Goal: Task Accomplishment & Management: Complete application form

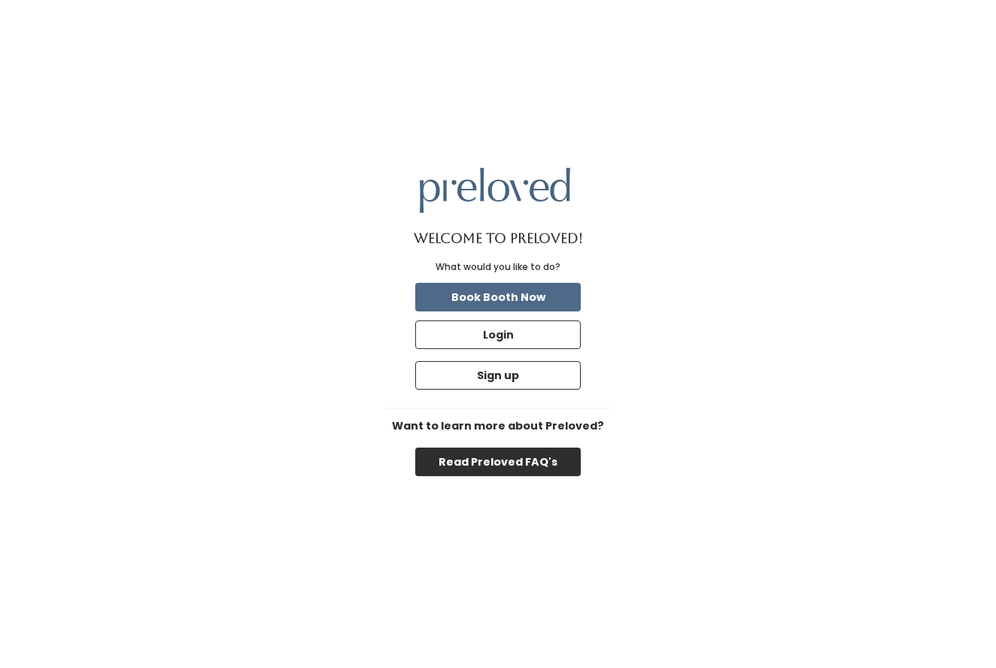
click at [504, 459] on button "Read Preloved FAQ's" at bounding box center [497, 462] width 165 height 29
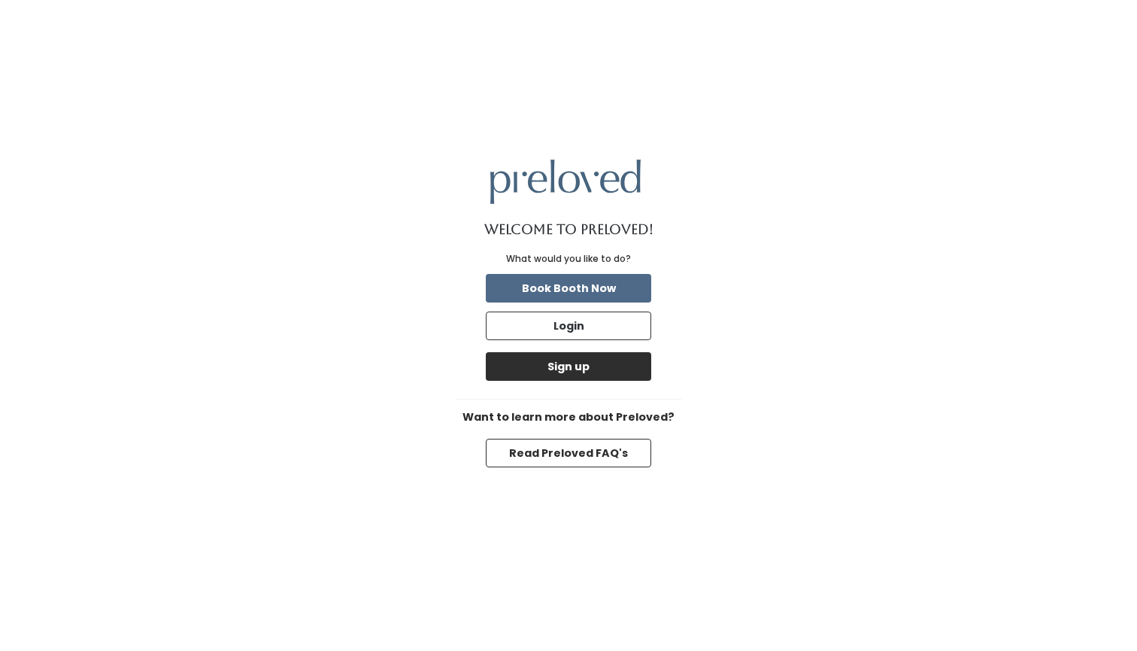
click at [596, 364] on button "Sign up" at bounding box center [568, 366] width 165 height 29
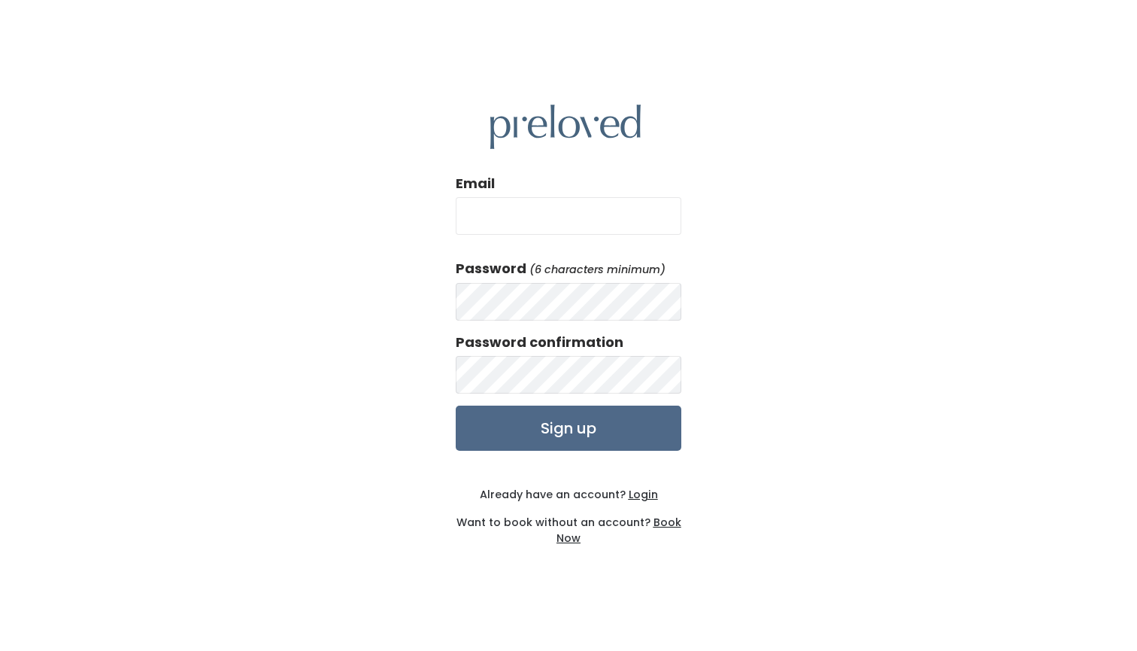
click at [560, 214] on input "Email" at bounding box center [569, 216] width 226 height 38
type input "lisa.giauque@yahoo.com"
click at [566, 421] on input "Sign up" at bounding box center [569, 427] width 226 height 45
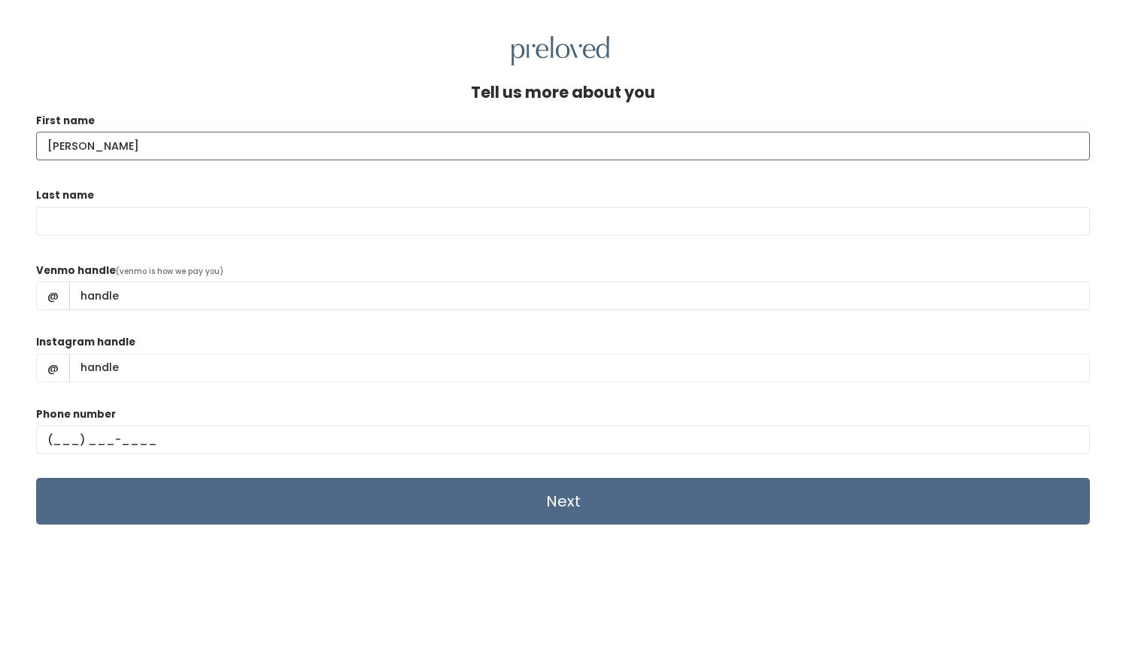
type input "[PERSON_NAME]"
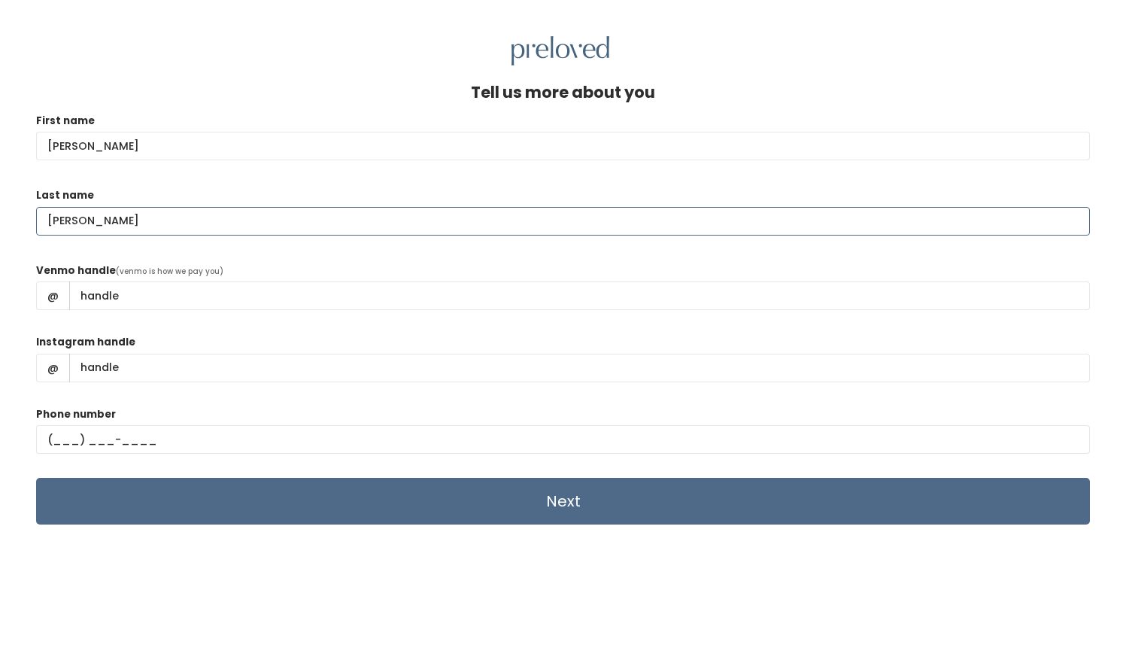
type input "[PERSON_NAME]"
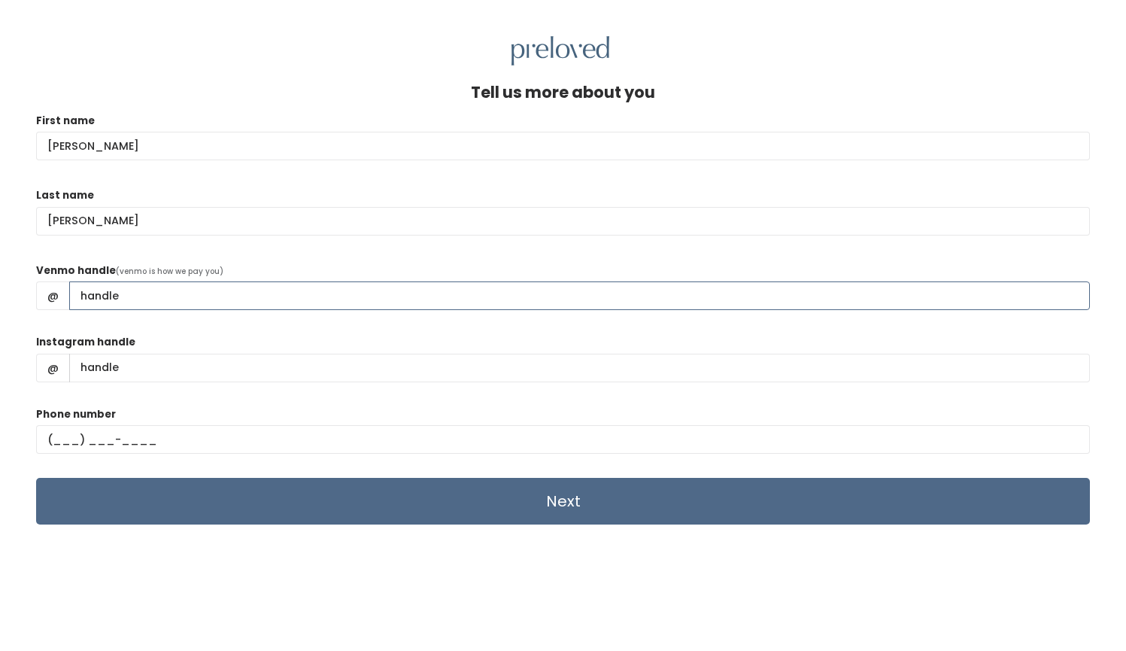
click at [194, 299] on input "Venmo handle" at bounding box center [579, 295] width 1021 height 29
